Goal: Task Accomplishment & Management: Use online tool/utility

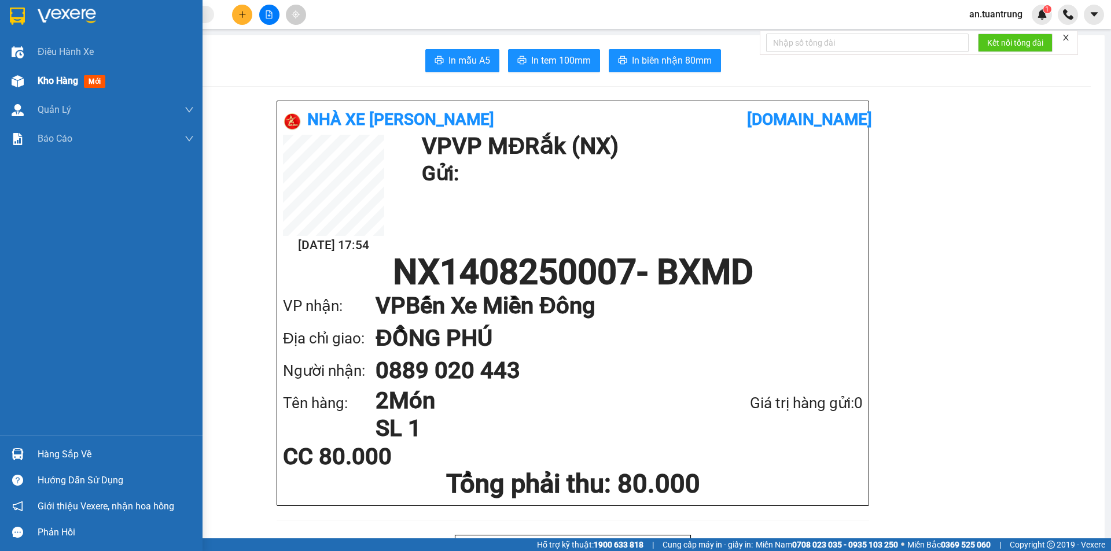
click at [61, 79] on span "Kho hàng" at bounding box center [58, 80] width 41 height 11
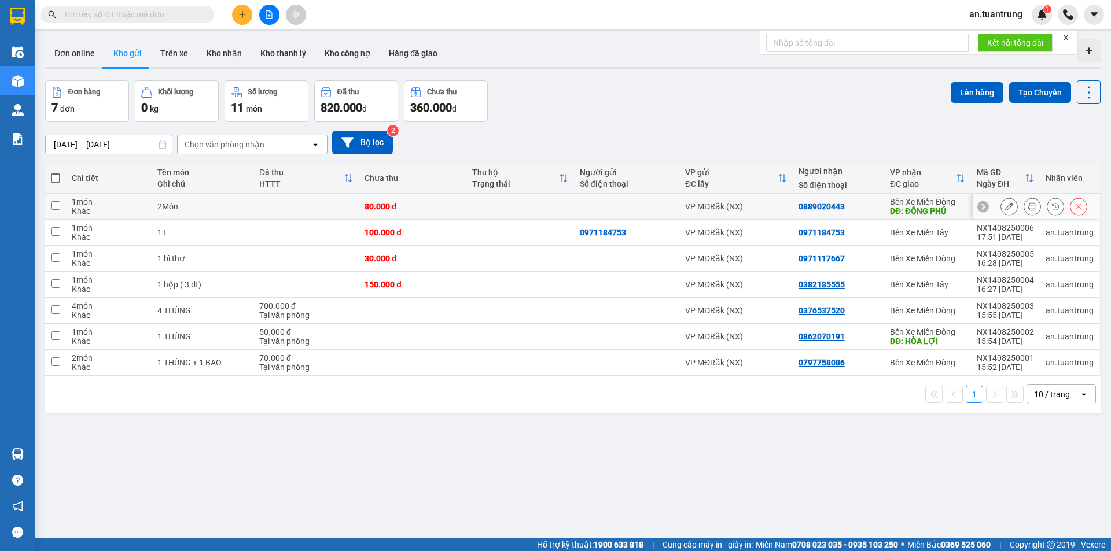
click at [756, 205] on div "VP MĐRắk (NX)" at bounding box center [736, 206] width 102 height 9
checkbox input "true"
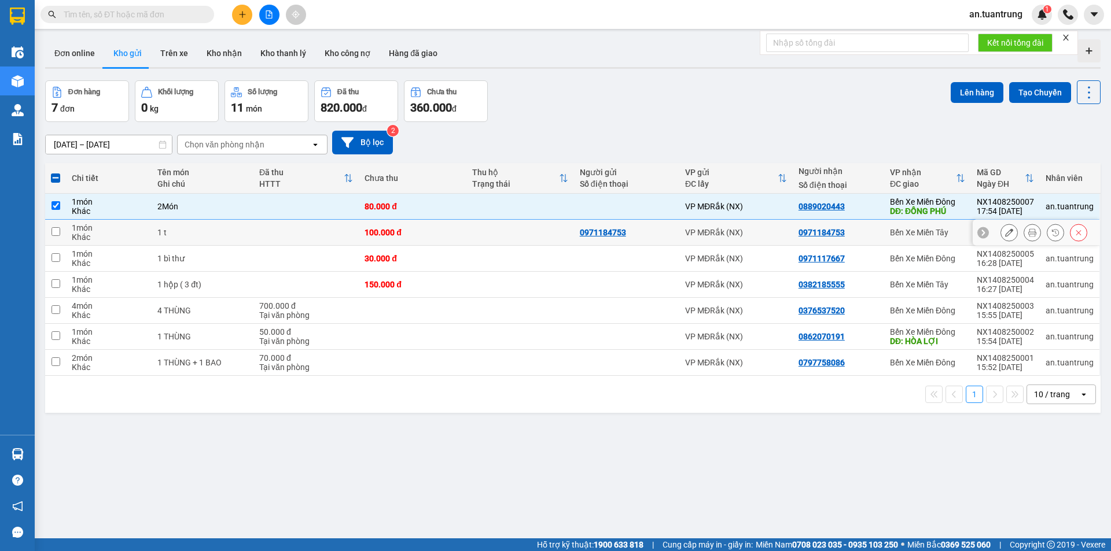
click at [903, 233] on div "Bến Xe Miền Tây" at bounding box center [927, 232] width 75 height 9
checkbox input "true"
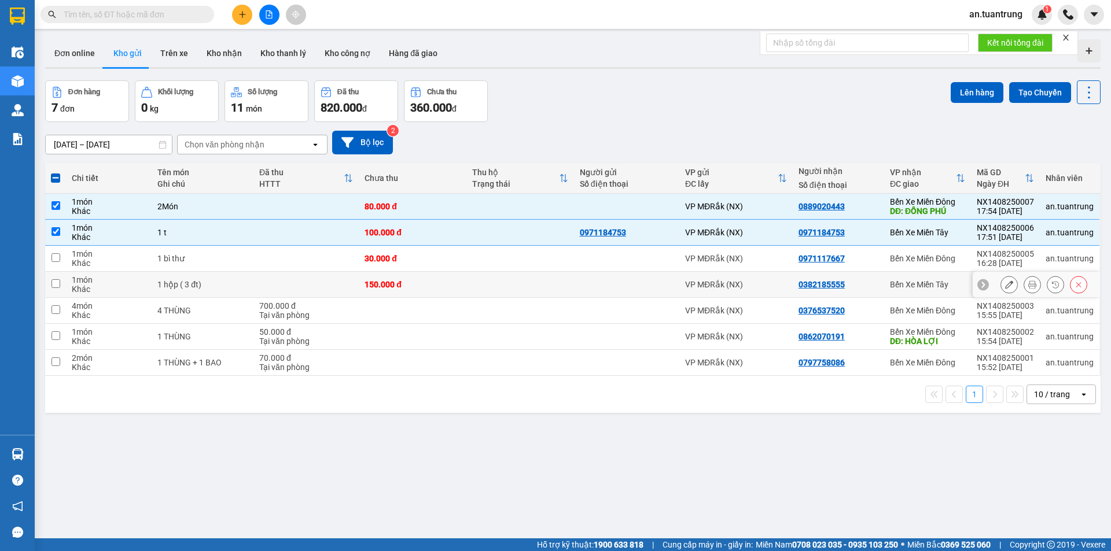
click at [922, 287] on div "Bến Xe Miền Tây" at bounding box center [927, 284] width 75 height 9
checkbox input "true"
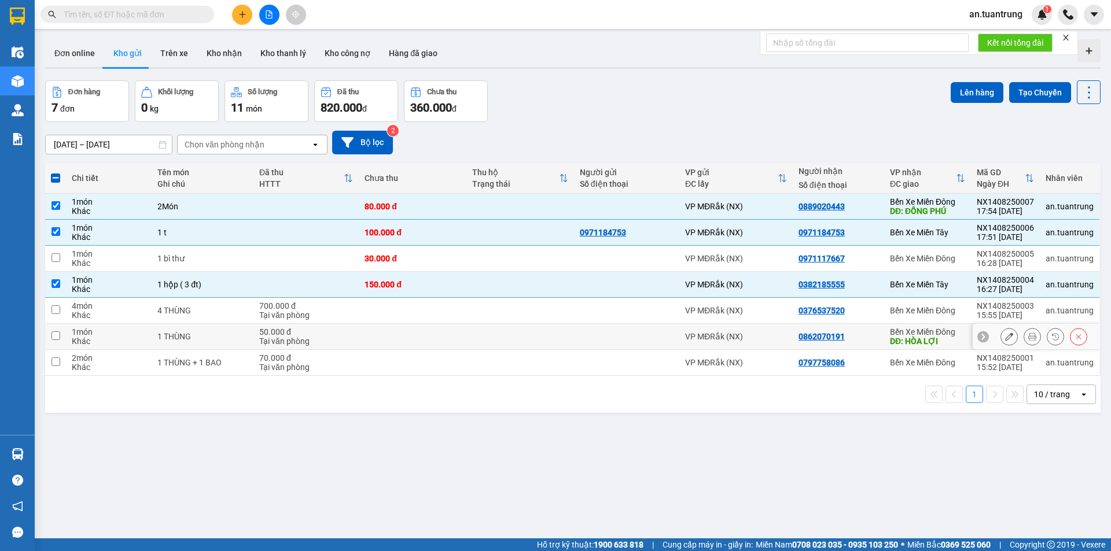
click at [928, 349] on td "Bến Xe Miền Đông DĐ: HÒA LỢI" at bounding box center [927, 337] width 87 height 26
checkbox input "true"
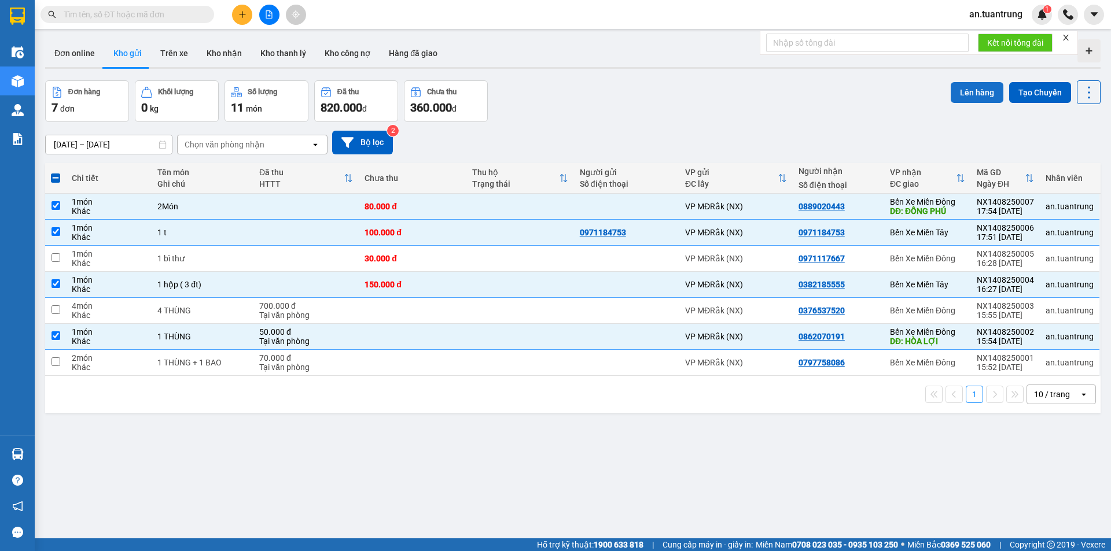
click at [970, 91] on button "Lên hàng" at bounding box center [977, 92] width 53 height 21
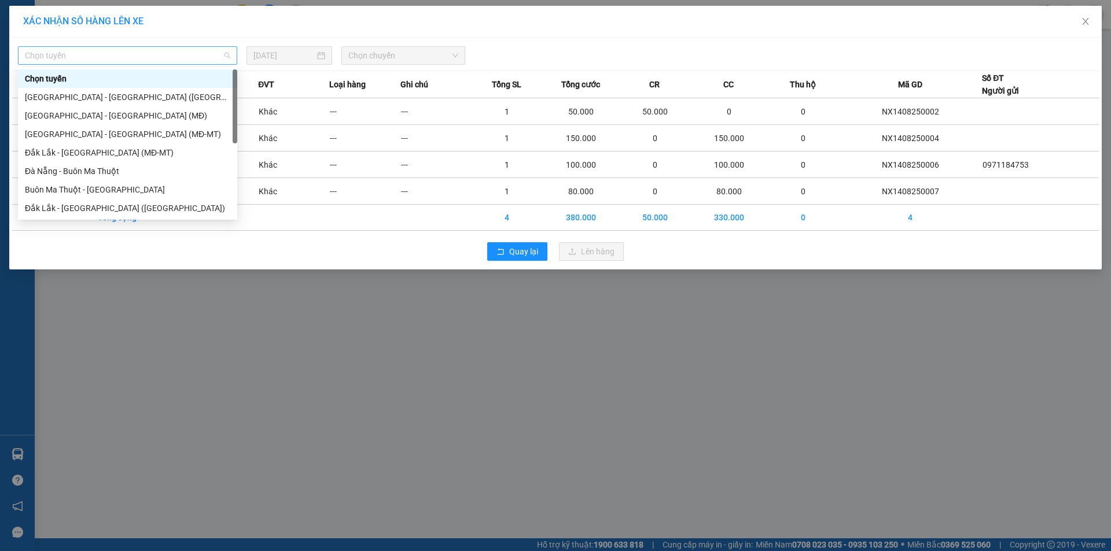
click at [174, 56] on span "Chọn tuyến" at bounding box center [127, 55] width 205 height 17
click at [95, 211] on div "Đắk Lắk - [GEOGRAPHIC_DATA] ([GEOGRAPHIC_DATA])" at bounding box center [127, 208] width 205 height 13
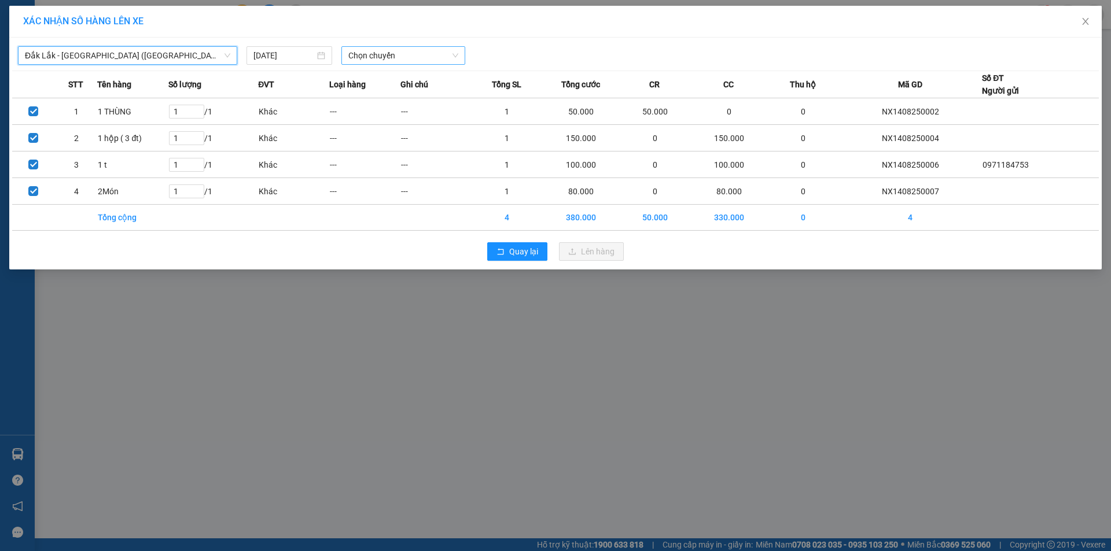
click at [404, 56] on span "Chọn chuyến" at bounding box center [403, 55] width 110 height 17
click at [400, 95] on div "20:40 - 50H-446.23" at bounding box center [393, 97] width 90 height 13
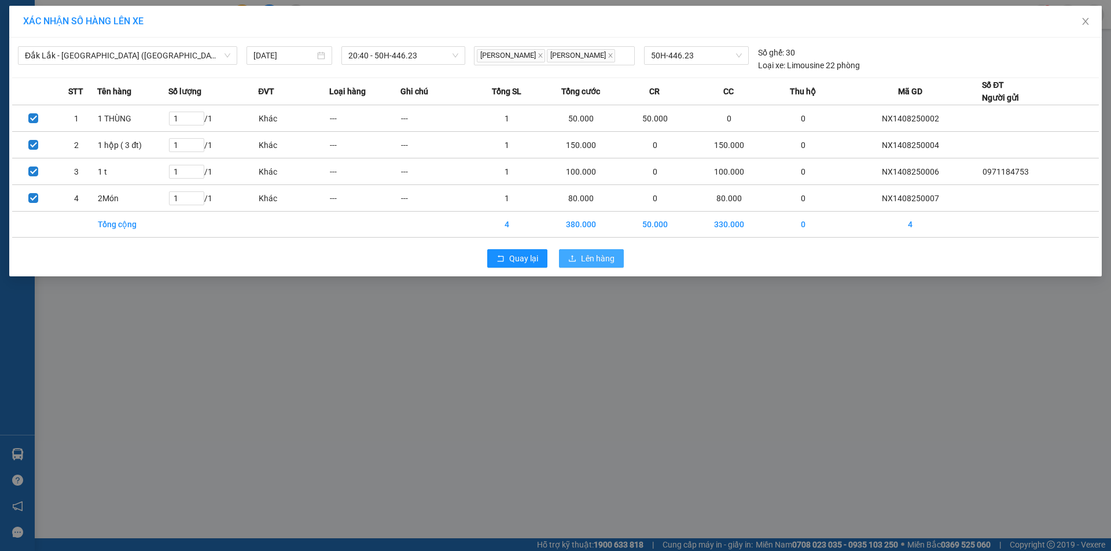
click at [593, 255] on span "Lên hàng" at bounding box center [598, 258] width 34 height 13
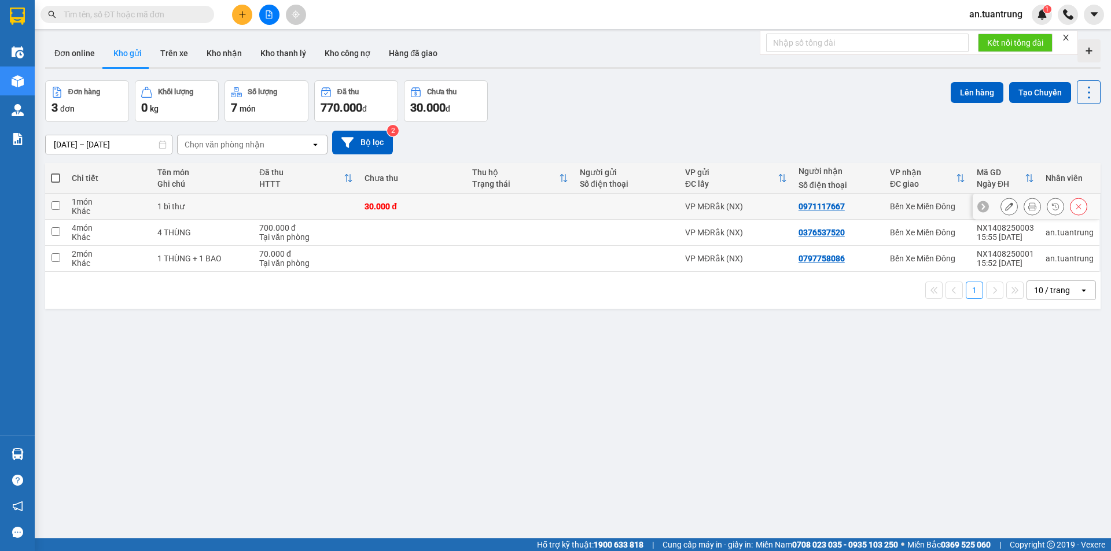
click at [892, 207] on div "Bến Xe Miền Đông" at bounding box center [927, 206] width 75 height 9
checkbox input "true"
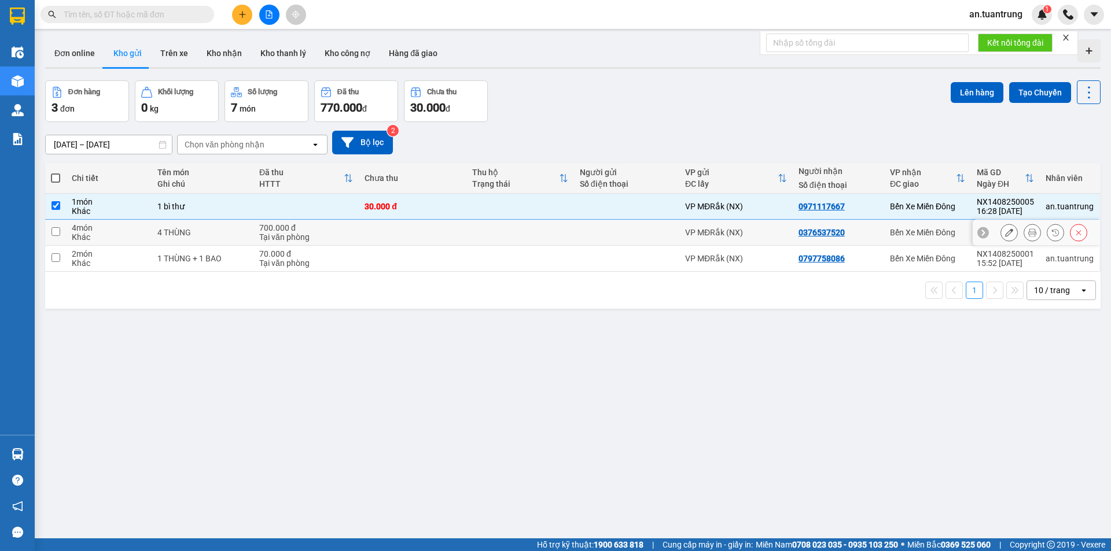
drag, startPoint x: 908, startPoint y: 230, endPoint x: 910, endPoint y: 250, distance: 20.4
click at [908, 230] on div "Bến Xe Miền Đông" at bounding box center [927, 232] width 75 height 9
checkbox input "true"
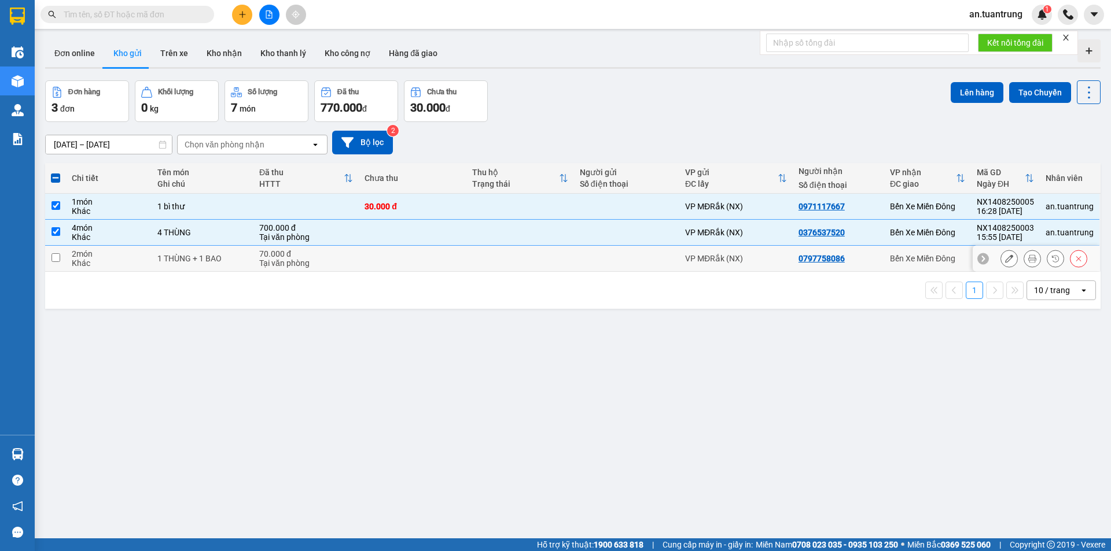
click at [914, 262] on div "Bến Xe Miền Đông" at bounding box center [927, 258] width 75 height 9
checkbox input "true"
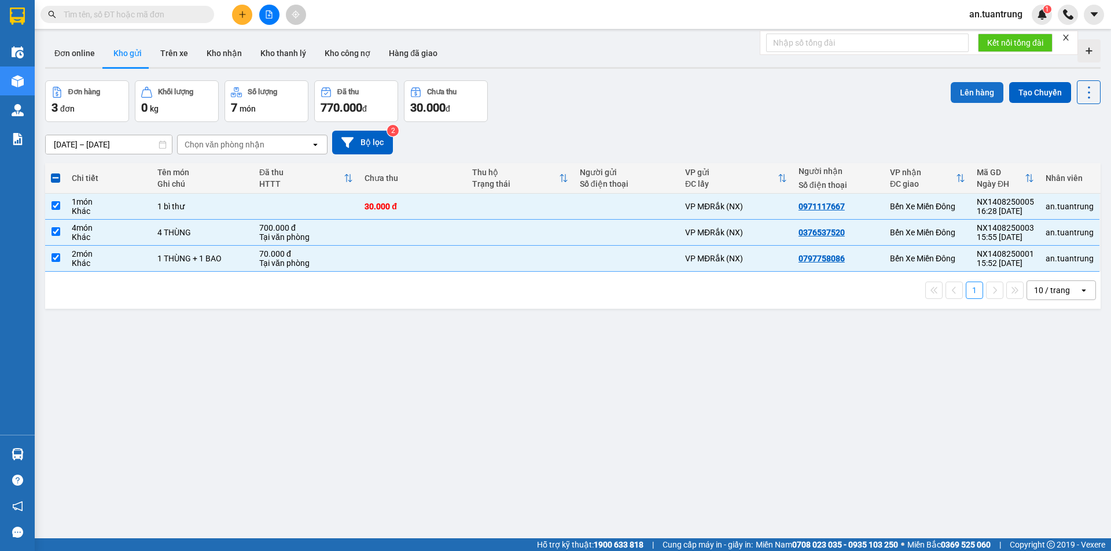
click at [974, 94] on button "Lên hàng" at bounding box center [977, 92] width 53 height 21
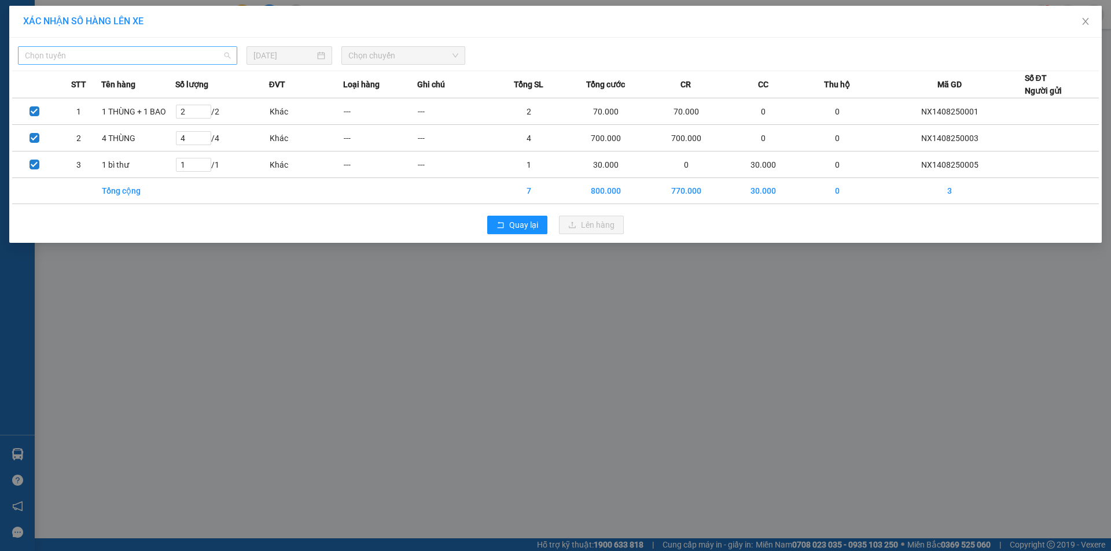
click at [178, 52] on span "Chọn tuyến" at bounding box center [127, 55] width 205 height 17
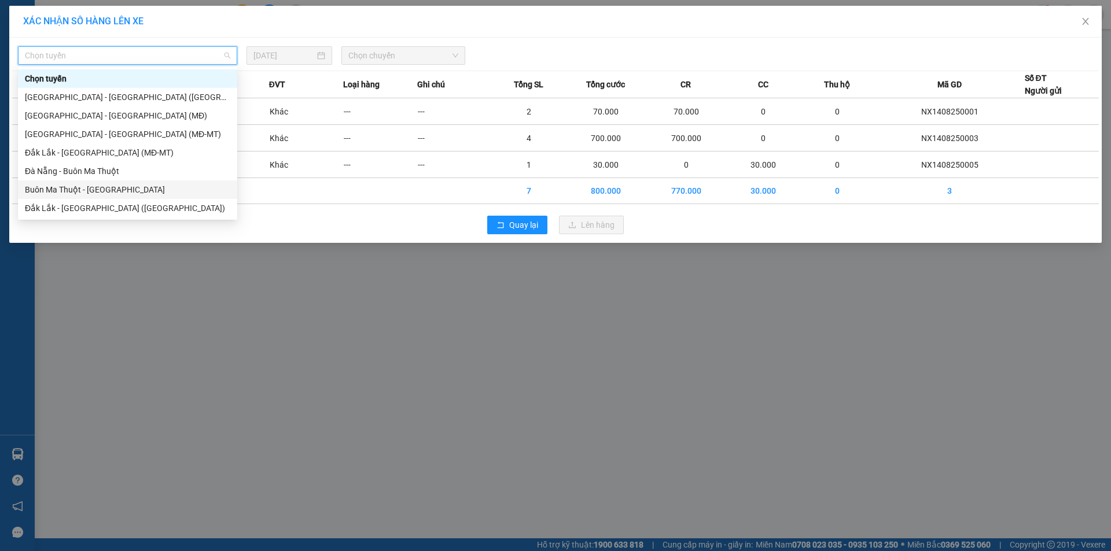
scroll to position [56, 0]
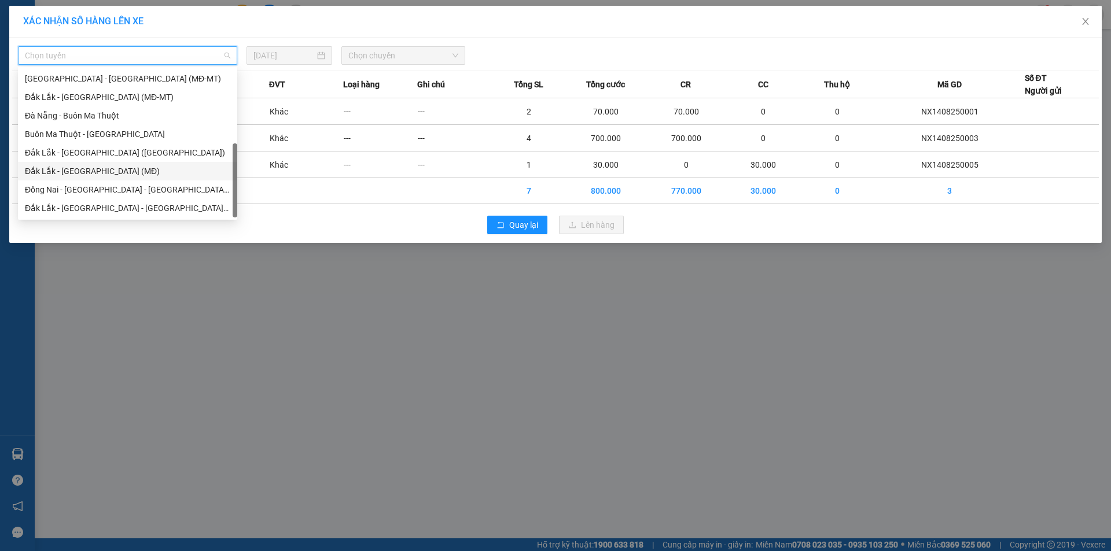
click at [86, 170] on div "Đắk Lắk - [GEOGRAPHIC_DATA] (MĐ)" at bounding box center [127, 171] width 205 height 13
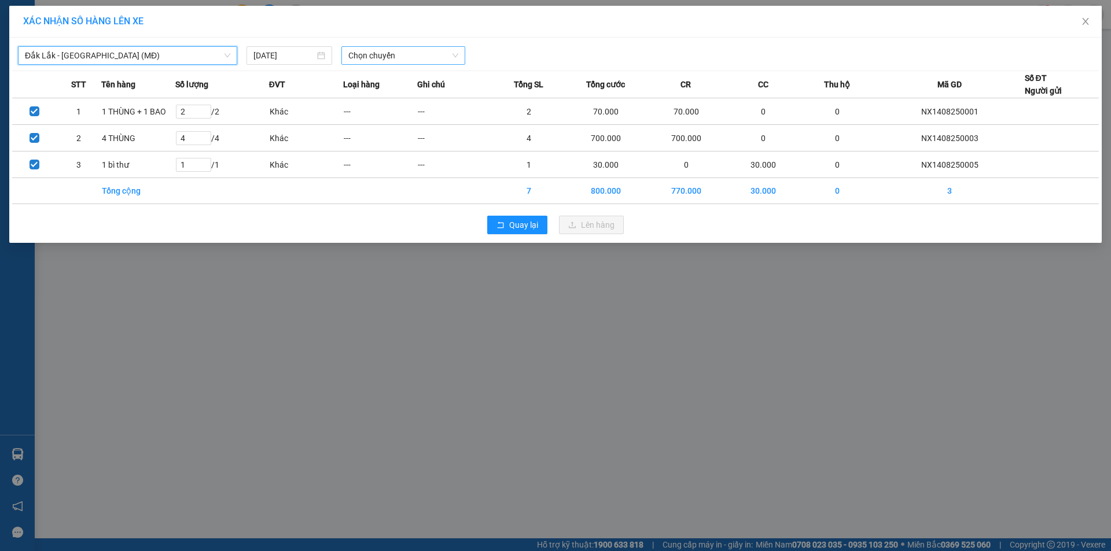
click at [410, 53] on span "Chọn chuyến" at bounding box center [403, 55] width 110 height 17
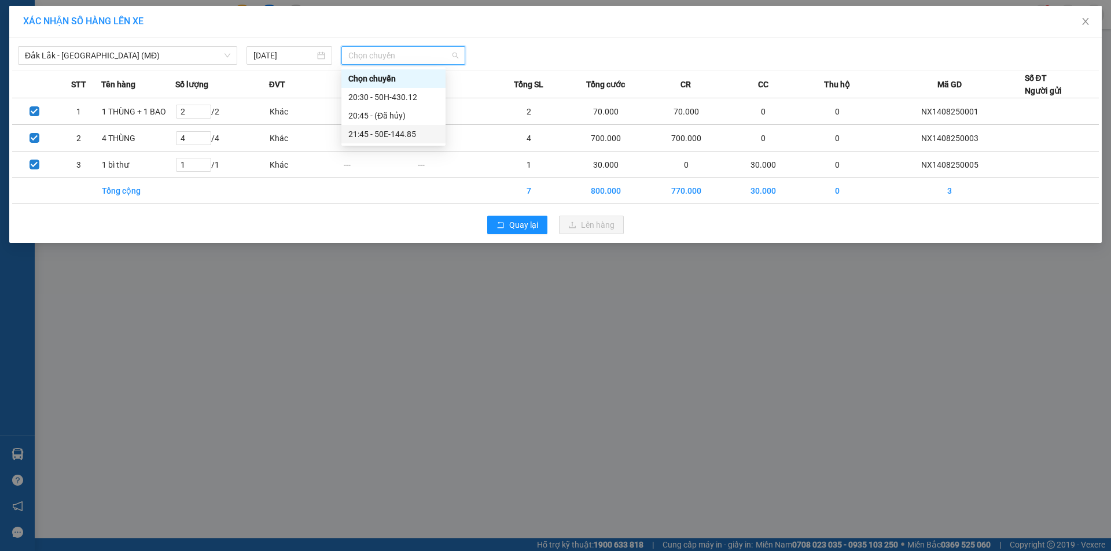
click at [407, 132] on div "21:45 - 50E-144.85" at bounding box center [393, 134] width 90 height 13
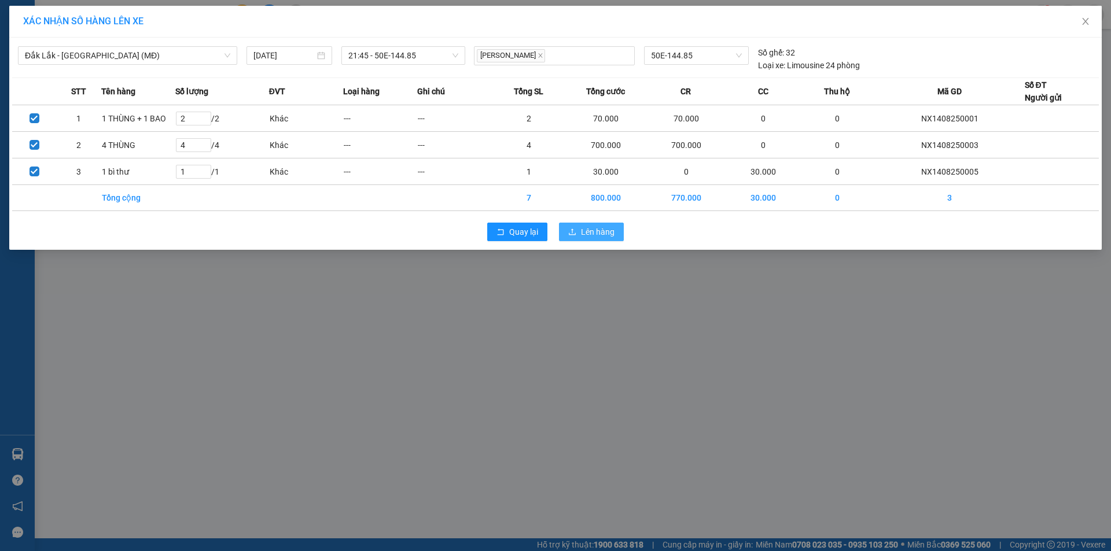
drag, startPoint x: 584, startPoint y: 227, endPoint x: 531, endPoint y: 207, distance: 57.0
click at [582, 227] on span "Lên hàng" at bounding box center [598, 232] width 34 height 13
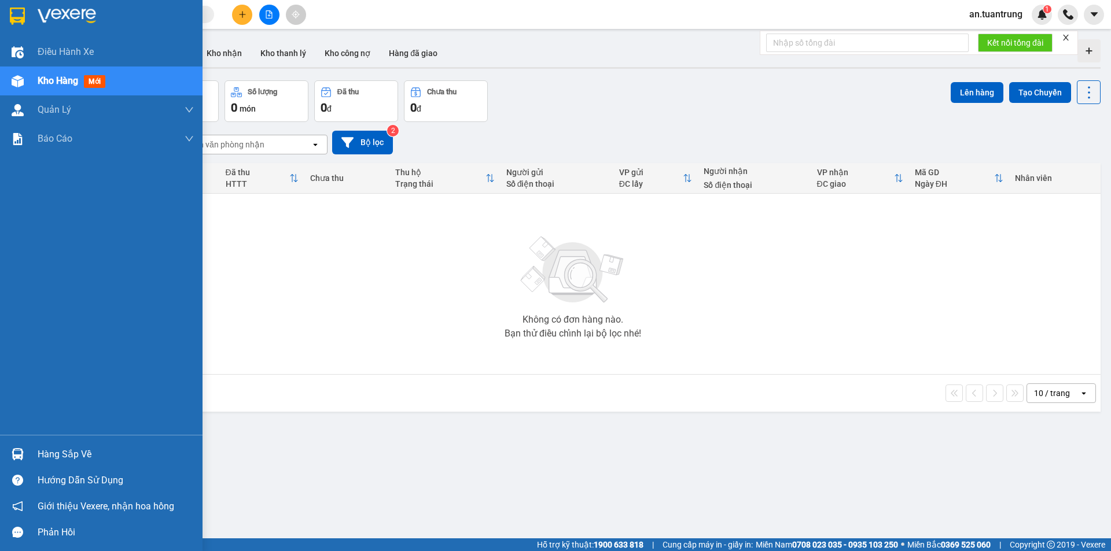
click at [64, 82] on span "Kho hàng" at bounding box center [58, 80] width 41 height 11
